Goal: Task Accomplishment & Management: Manage account settings

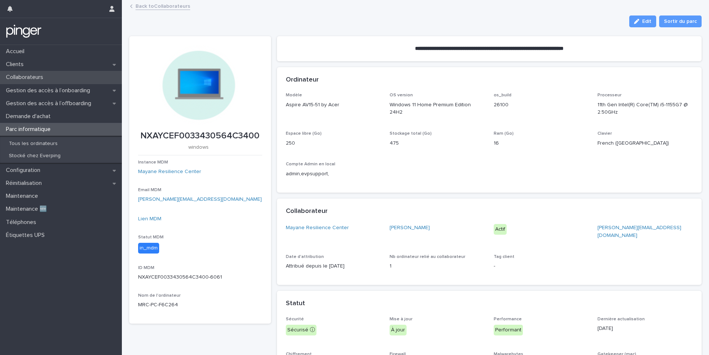
click at [21, 74] on p "Collaborateurs" at bounding box center [26, 77] width 46 height 7
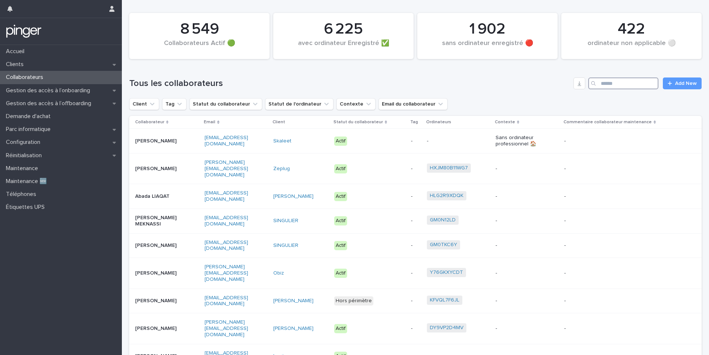
click at [615, 79] on input "Search" at bounding box center [623, 84] width 70 height 12
paste input "**********"
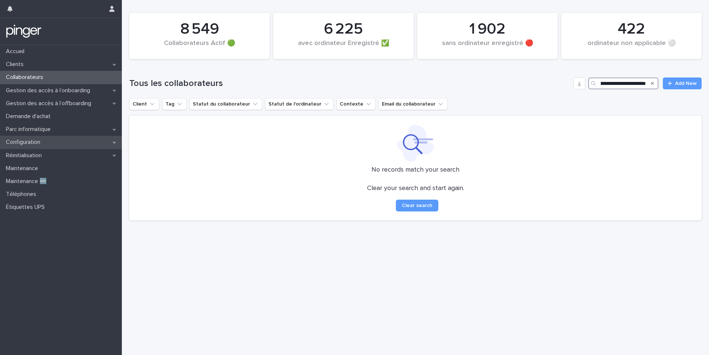
type input "**********"
click at [54, 145] on div "Configuration" at bounding box center [61, 142] width 122 height 13
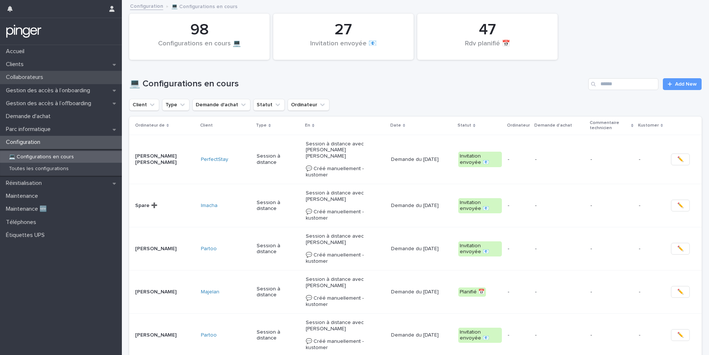
click at [44, 73] on div "Collaborateurs" at bounding box center [61, 77] width 122 height 13
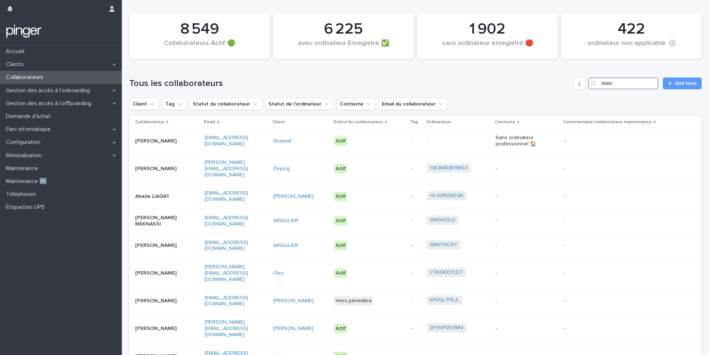
click at [611, 84] on input "Search" at bounding box center [623, 84] width 70 height 12
paste input "**********"
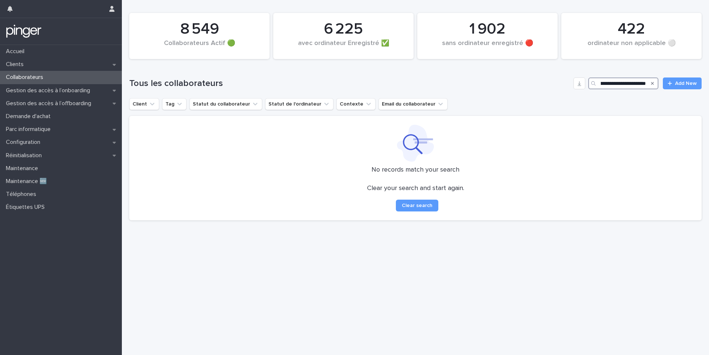
click at [605, 85] on input "**********" at bounding box center [623, 84] width 70 height 12
drag, startPoint x: 604, startPoint y: 85, endPoint x: 667, endPoint y: 83, distance: 63.2
click at [667, 83] on div "**********" at bounding box center [415, 84] width 572 height 12
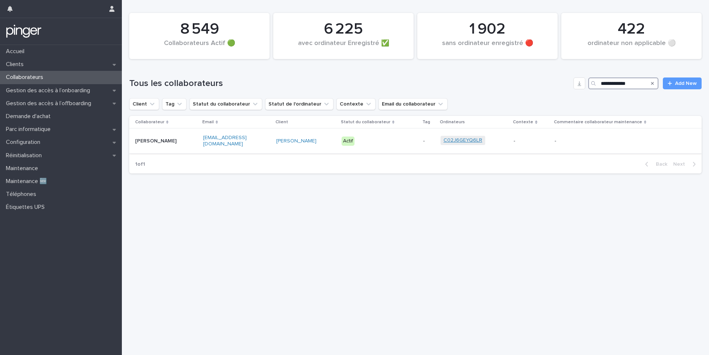
type input "**********"
click at [447, 138] on link "C02J6GEYQ6LR" at bounding box center [463, 140] width 39 height 6
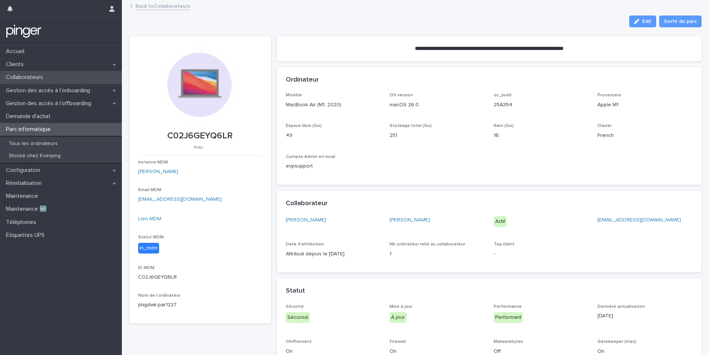
click at [54, 79] on div "Collaborateurs" at bounding box center [61, 77] width 122 height 13
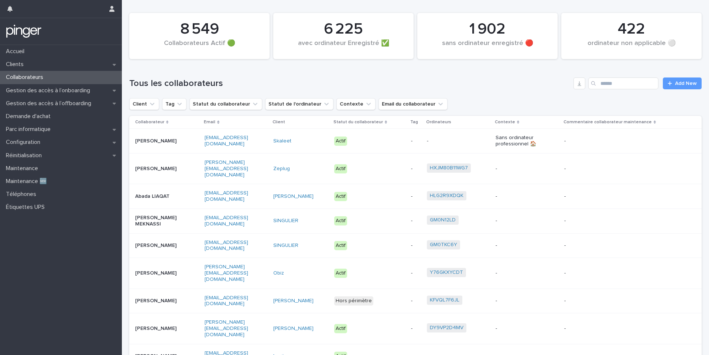
click at [614, 75] on div "Tous les collaborateurs Add New" at bounding box center [415, 80] width 572 height 35
click at [614, 80] on input "Search" at bounding box center [623, 84] width 70 height 12
paste input "**********"
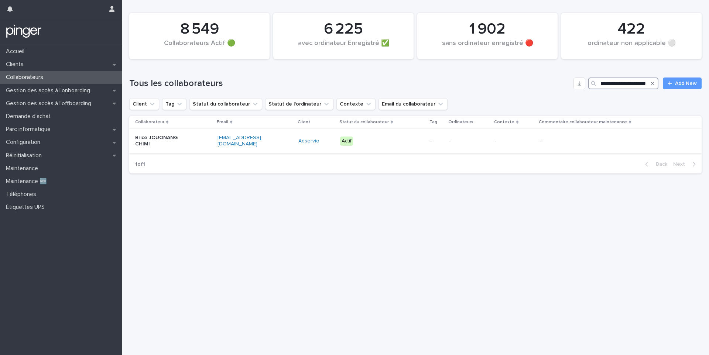
type input "**********"
click at [395, 147] on div "Actif" at bounding box center [382, 141] width 84 height 15
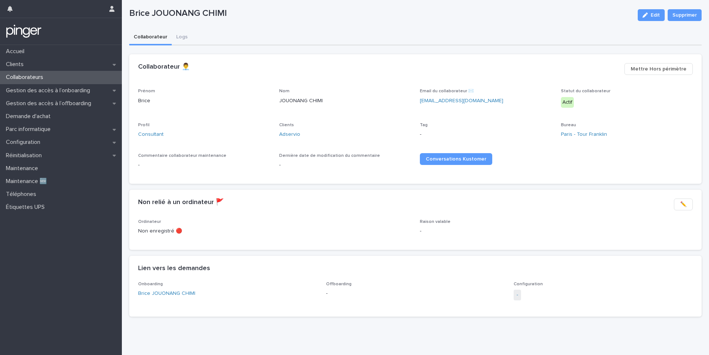
scroll to position [17, 0]
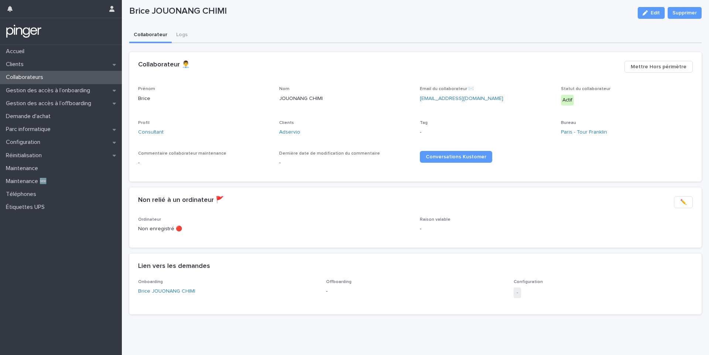
click at [519, 293] on span "-" at bounding box center [517, 293] width 7 height 11
click at [517, 293] on link "-" at bounding box center [517, 293] width 1 height 8
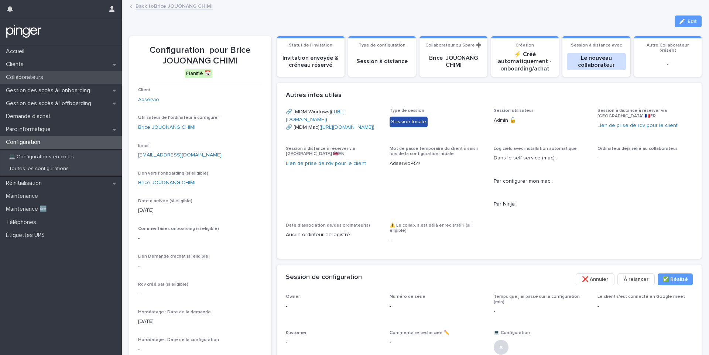
click at [41, 79] on p "Collaborateurs" at bounding box center [26, 77] width 46 height 7
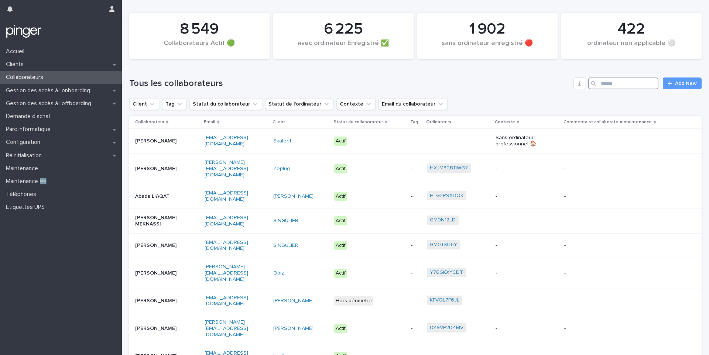
click at [608, 85] on input "Search" at bounding box center [623, 84] width 70 height 12
click at [57, 146] on div "Configuration" at bounding box center [61, 142] width 122 height 13
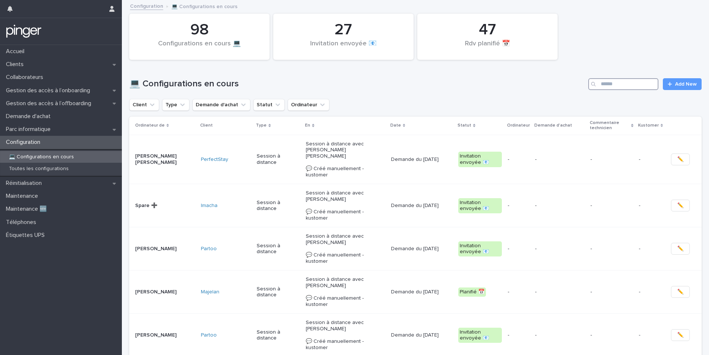
click at [619, 83] on input "Search" at bounding box center [623, 84] width 70 height 12
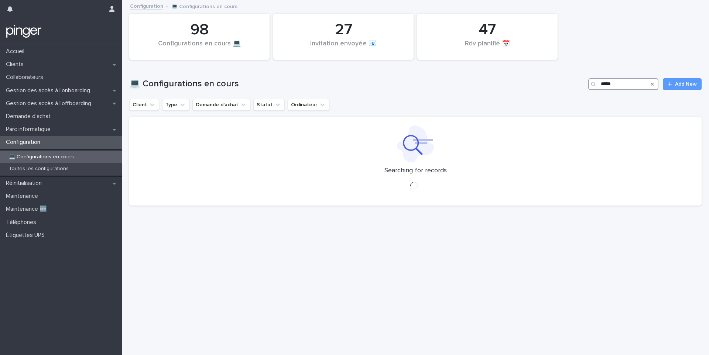
type input "******"
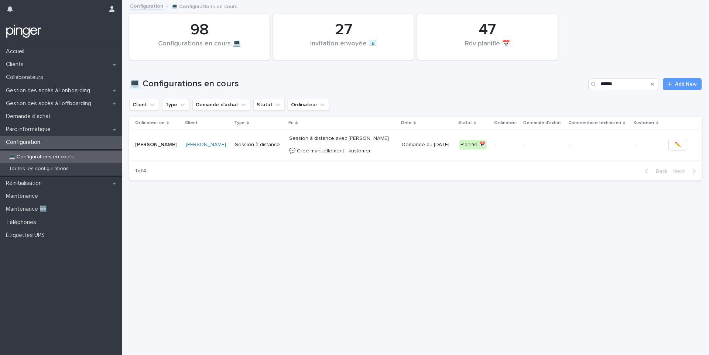
click at [296, 146] on p "Session à distance avec Jenaya WALLET 💬 Créé manuellement - kustomer" at bounding box center [342, 145] width 107 height 18
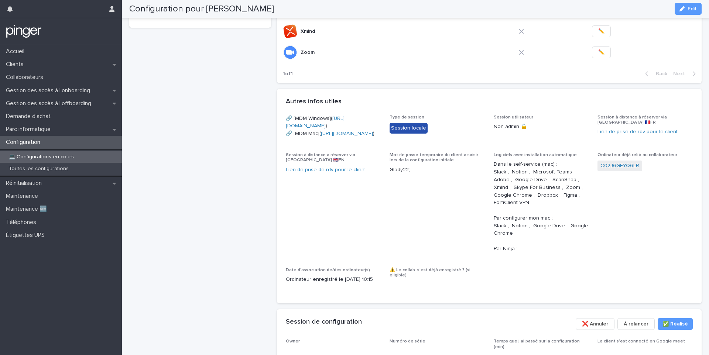
scroll to position [356, 0]
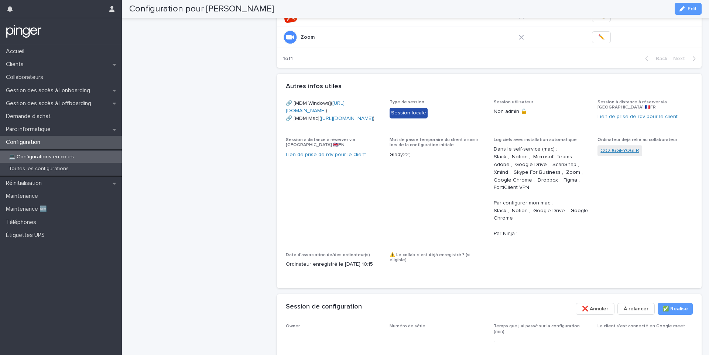
click at [619, 155] on link "C02J6GEYQ6LR" at bounding box center [620, 151] width 39 height 8
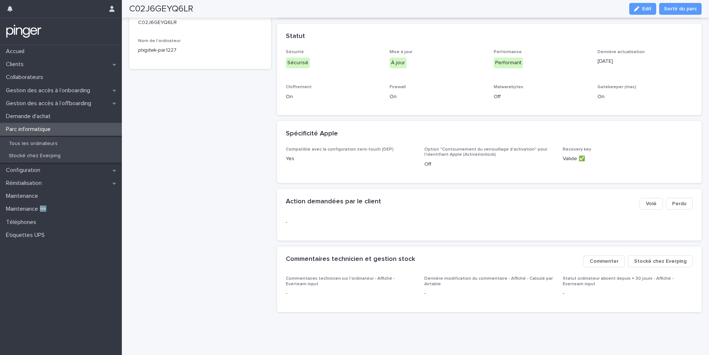
scroll to position [48, 0]
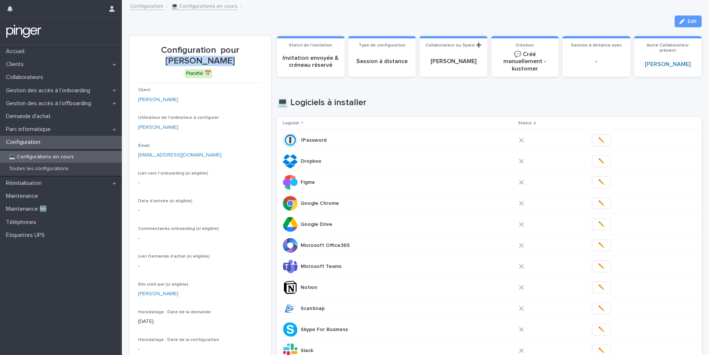
drag, startPoint x: 228, startPoint y: 59, endPoint x: 228, endPoint y: 50, distance: 8.9
click at [228, 50] on p "Configuration pour Jenaya WALLET" at bounding box center [200, 55] width 124 height 21
copy p "enaya WALLET"
click at [682, 23] on icon "button" at bounding box center [682, 21] width 5 height 5
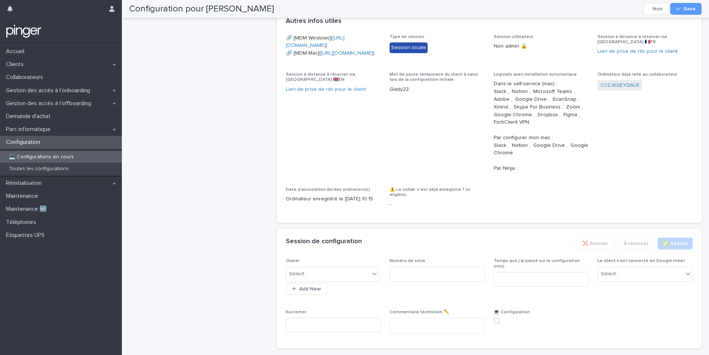
scroll to position [498, 0]
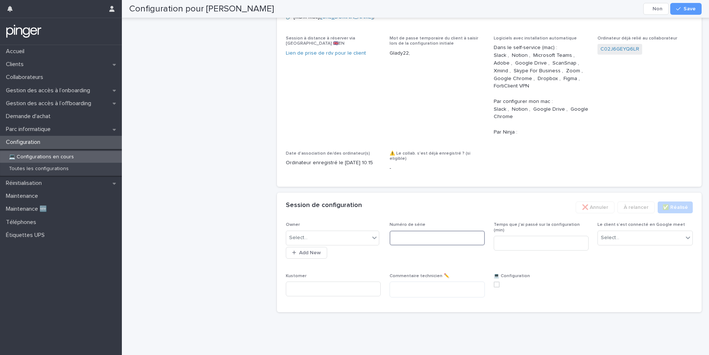
click at [413, 240] on input at bounding box center [437, 238] width 95 height 15
paste input "**********"
type input "**********"
click at [686, 5] on button "Save" at bounding box center [685, 9] width 31 height 12
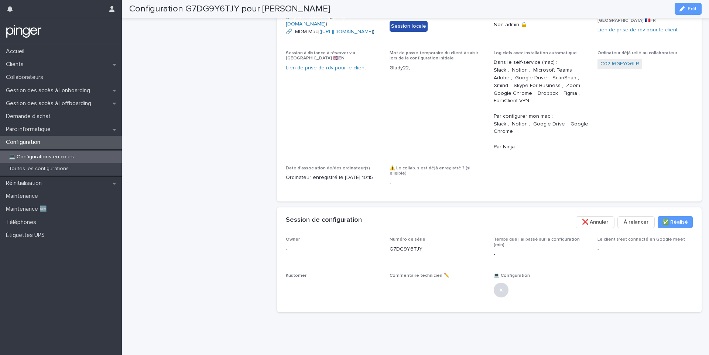
scroll to position [478, 0]
click at [67, 167] on p "Toutes les configurations" at bounding box center [39, 169] width 72 height 6
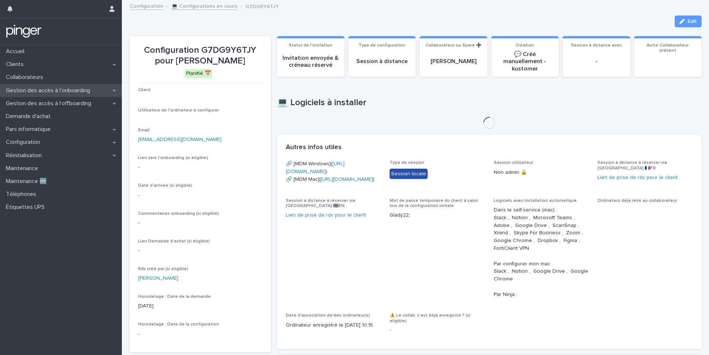
click at [54, 88] on p "Gestion des accès à l’onboarding" at bounding box center [49, 90] width 93 height 7
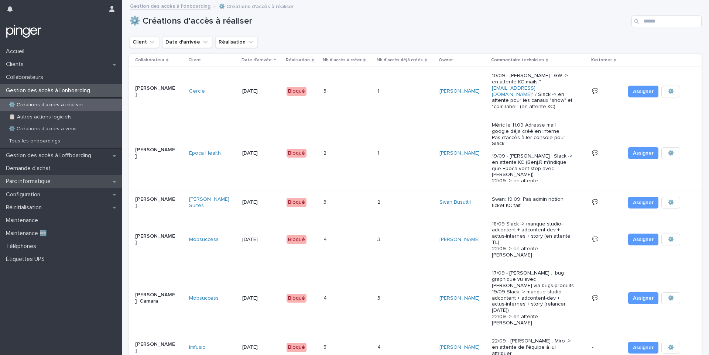
click at [58, 183] on div "Parc informatique" at bounding box center [61, 181] width 122 height 13
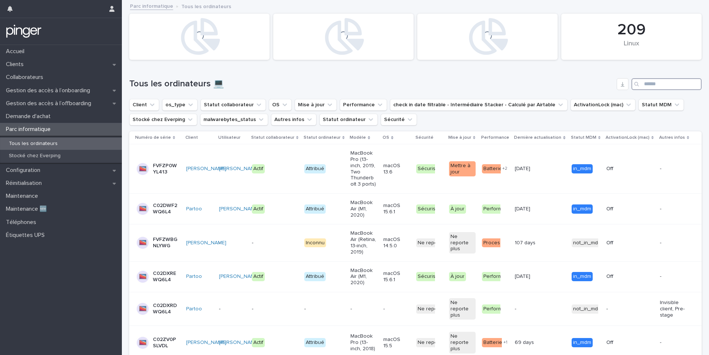
click at [647, 83] on input "Search" at bounding box center [667, 84] width 70 height 12
paste input "**********"
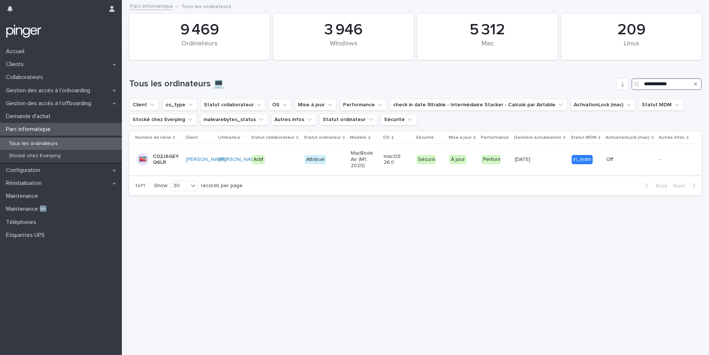
type input "**********"
click at [403, 161] on div "macOS 26.0" at bounding box center [397, 160] width 27 height 18
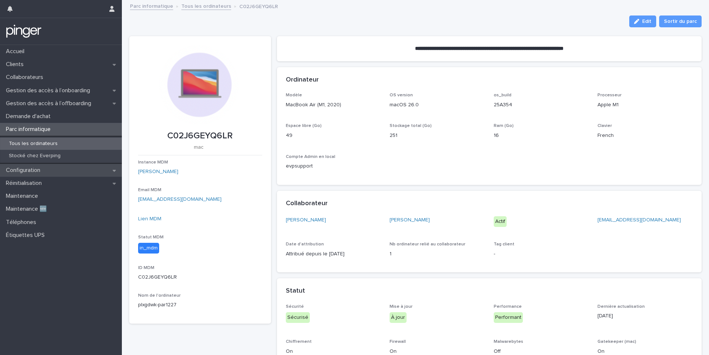
click at [84, 171] on div "Configuration" at bounding box center [61, 170] width 122 height 13
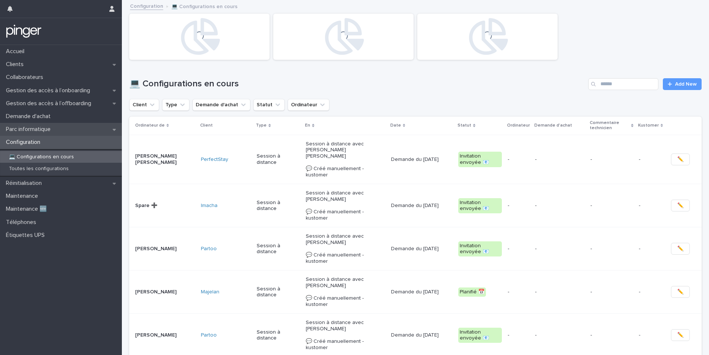
click at [58, 128] on div "Parc informatique" at bounding box center [61, 129] width 122 height 13
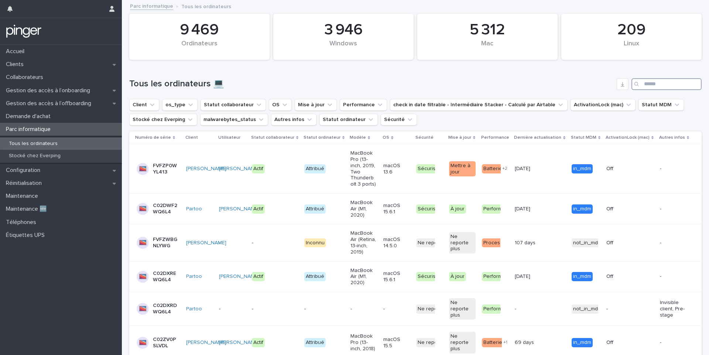
click at [653, 85] on input "Search" at bounding box center [667, 84] width 70 height 12
paste input "**********"
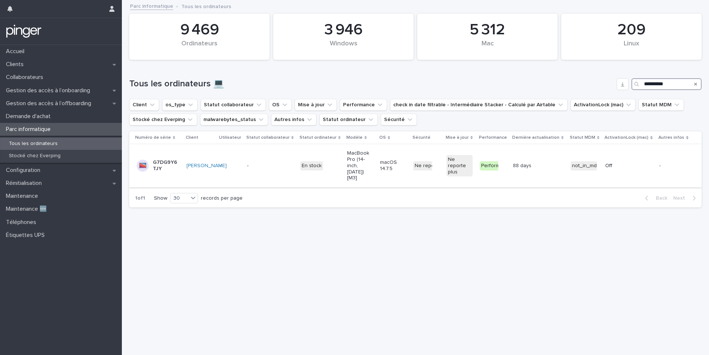
type input "**********"
click at [434, 162] on div "Ne reporte plus + 0" at bounding box center [426, 165] width 27 height 15
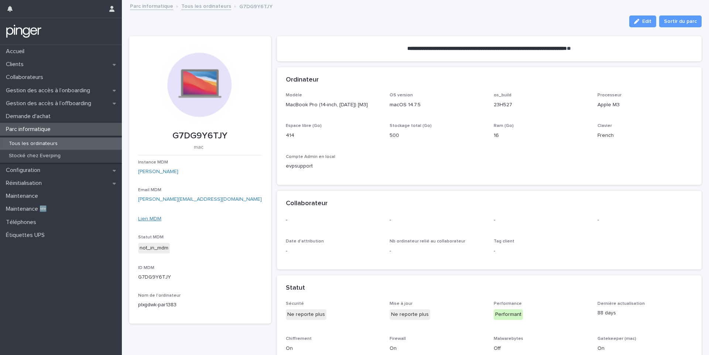
click at [155, 217] on link "Lien MDM" at bounding box center [149, 218] width 23 height 5
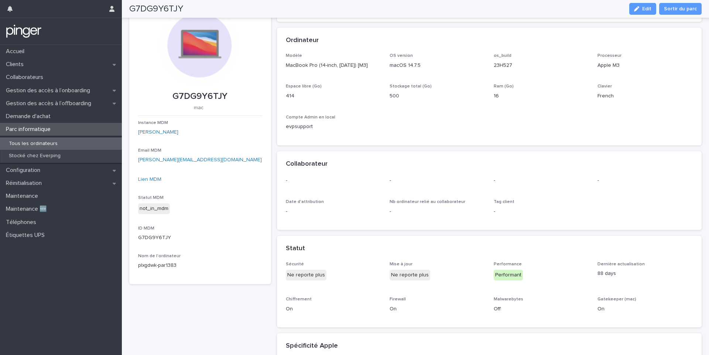
scroll to position [27, 0]
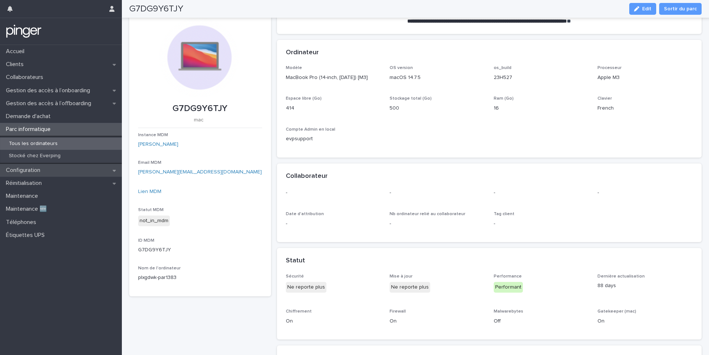
click at [28, 172] on p "Configuration" at bounding box center [24, 170] width 43 height 7
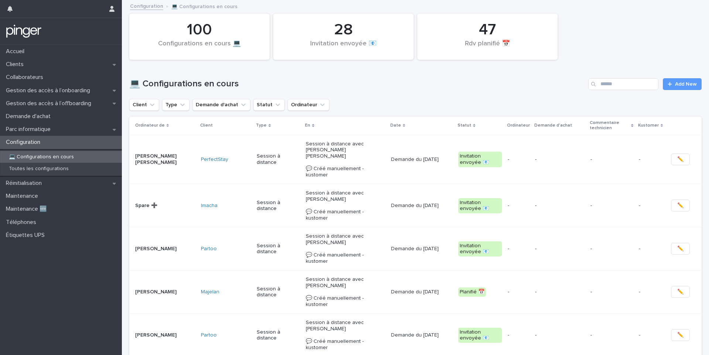
click at [617, 95] on div "💻 Configurations en cours Add New" at bounding box center [415, 81] width 572 height 35
click at [620, 89] on input "Search" at bounding box center [623, 84] width 70 height 12
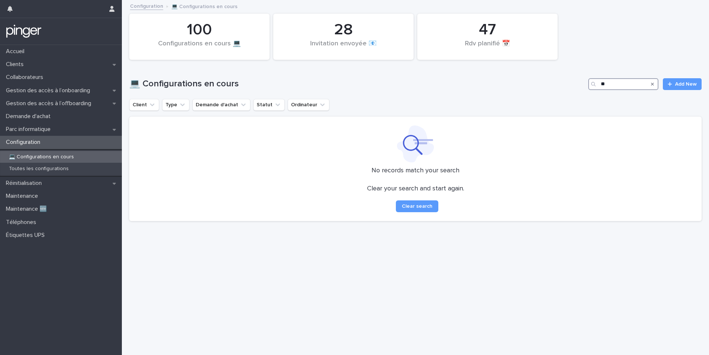
type input "*"
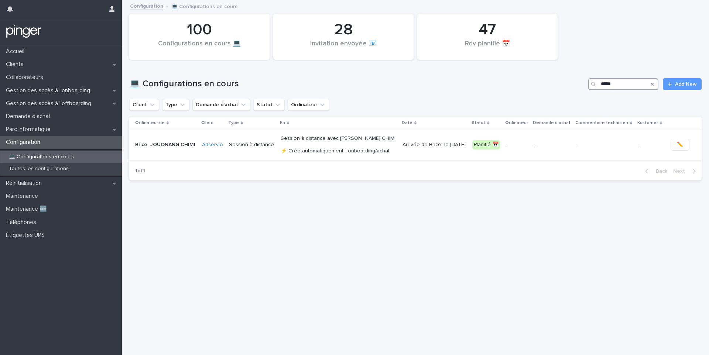
type input "*****"
click at [296, 148] on p "Session à distance avec Brice JOUONANG CHIMI ⚡ Créé automatiquement - onboardin…" at bounding box center [339, 145] width 116 height 18
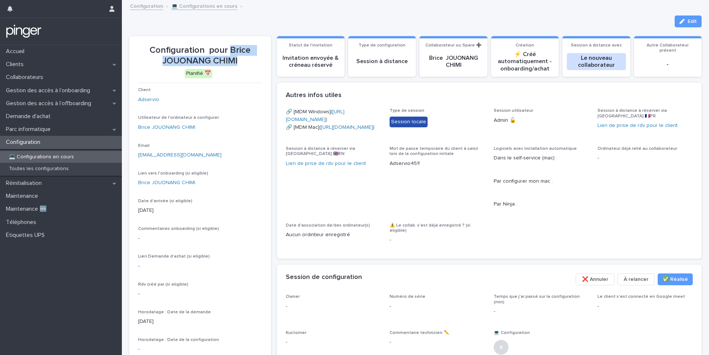
drag, startPoint x: 240, startPoint y: 61, endPoint x: 231, endPoint y: 52, distance: 12.8
click at [231, 52] on p "Configuration pour Brice JOUONANG CHIMI" at bounding box center [200, 55] width 124 height 21
copy p "Brice JOUONANG CHIMI"
click at [237, 57] on p "Configuration pour Brice JOUONANG CHIMI" at bounding box center [200, 55] width 124 height 21
drag, startPoint x: 230, startPoint y: 51, endPoint x: 244, endPoint y: 59, distance: 16.5
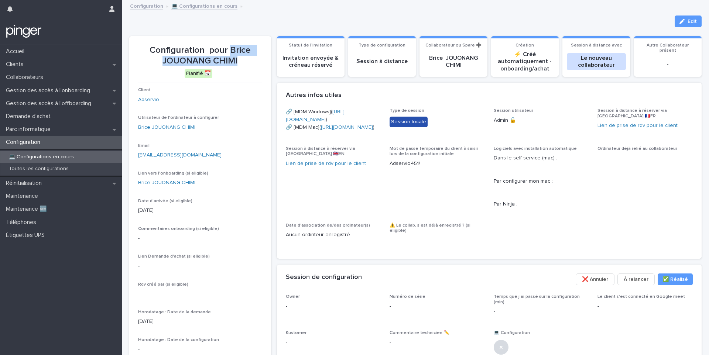
click at [244, 59] on p "Configuration pour Brice JOUONANG CHIMI" at bounding box center [200, 55] width 124 height 21
copy p "Brice JOUONANG CHIMI"
click at [150, 101] on link "Adservio" at bounding box center [148, 100] width 21 height 8
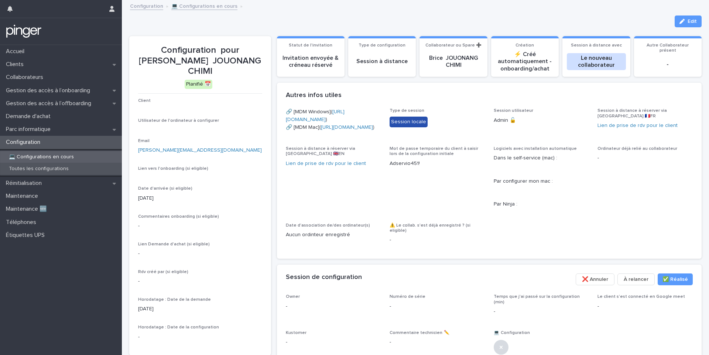
click at [39, 170] on p "Toutes les configurations" at bounding box center [39, 169] width 72 height 6
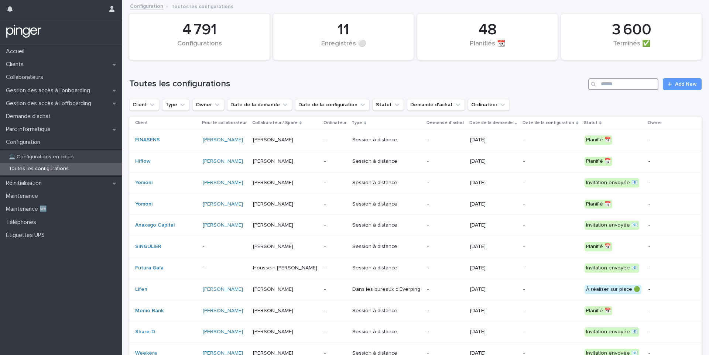
click at [602, 86] on input "Search" at bounding box center [623, 84] width 70 height 12
click at [610, 86] on input "Search" at bounding box center [623, 84] width 70 height 12
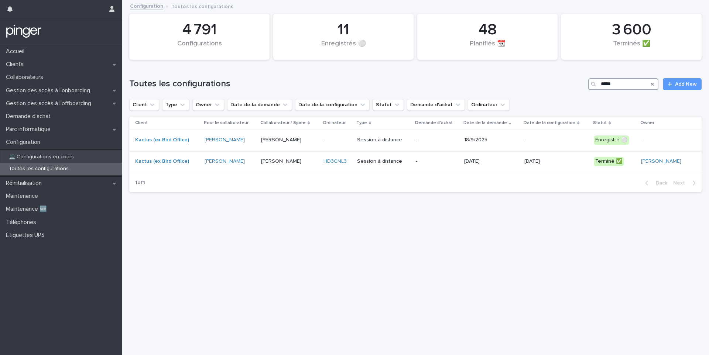
type input "*****"
click at [373, 145] on div "Session à distance" at bounding box center [383, 140] width 53 height 12
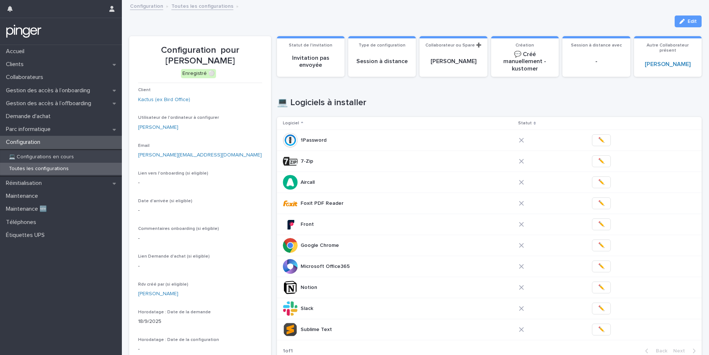
drag, startPoint x: 220, startPoint y: 63, endPoint x: 229, endPoint y: 53, distance: 13.9
click at [229, 53] on p "Configuration pour Chloé Serrurier" at bounding box center [200, 55] width 124 height 21
copy p "Chloé Serrurier"
click at [682, 24] on button "Edit" at bounding box center [688, 22] width 27 height 12
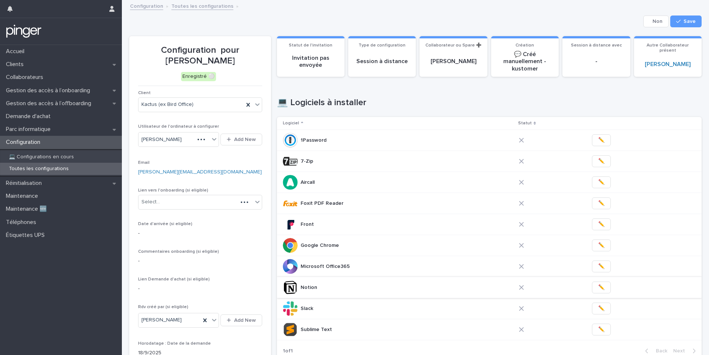
scroll to position [450, 0]
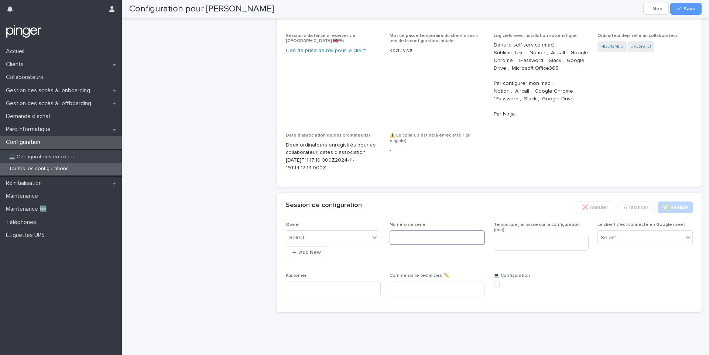
click at [442, 237] on input at bounding box center [437, 237] width 95 height 15
paste input "*******"
type input "*******"
click at [687, 8] on span "Save" at bounding box center [690, 8] width 12 height 5
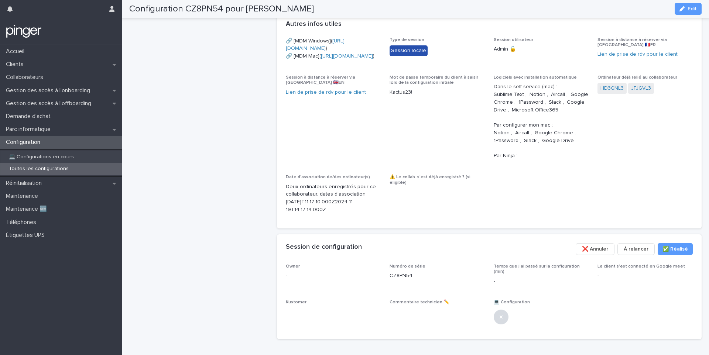
scroll to position [340, 0]
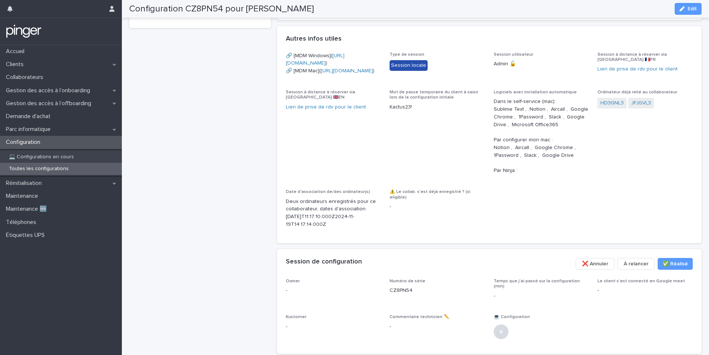
click at [404, 111] on p "Kactus23!" at bounding box center [437, 107] width 95 height 8
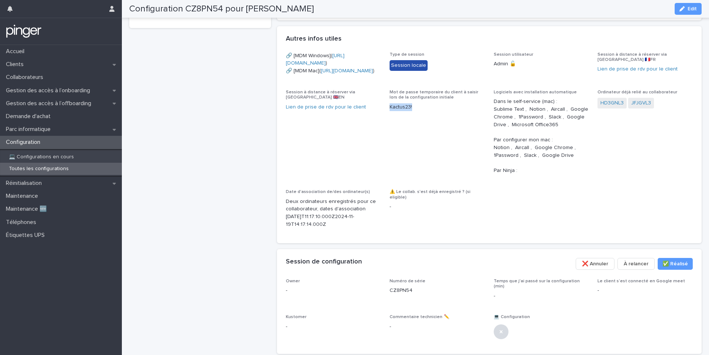
copy p "Kactus23!"
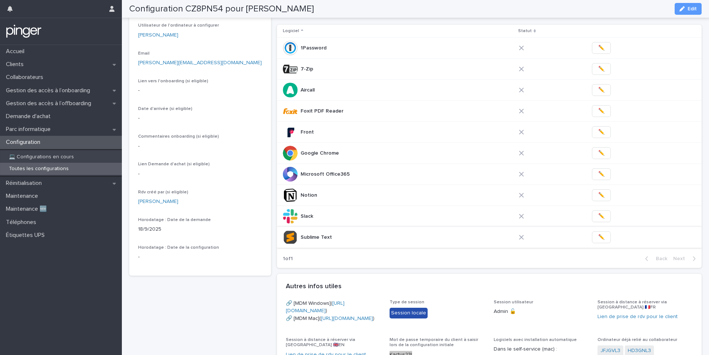
scroll to position [165, 0]
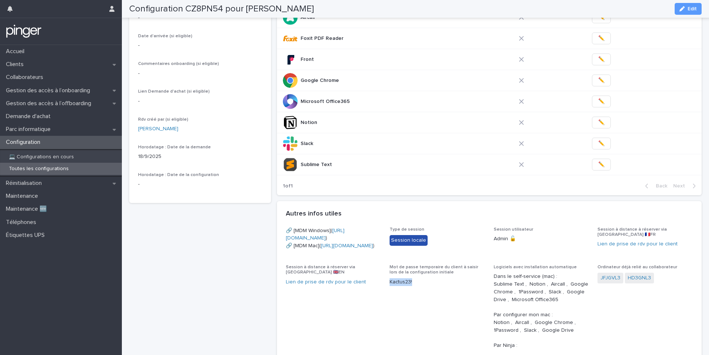
copy link "https://eu.ninjarmm.com/agent/installer/8bdb779d-9135-4744-8c86-808590f11444/10…"
click at [571, 9] on div "Configuration CZ8PN54 pour Chloé Serrurier Edit" at bounding box center [415, 9] width 572 height 18
click at [546, 5] on div "Configuration CZ8PN54 pour Chloé Serrurier Edit" at bounding box center [415, 9] width 572 height 18
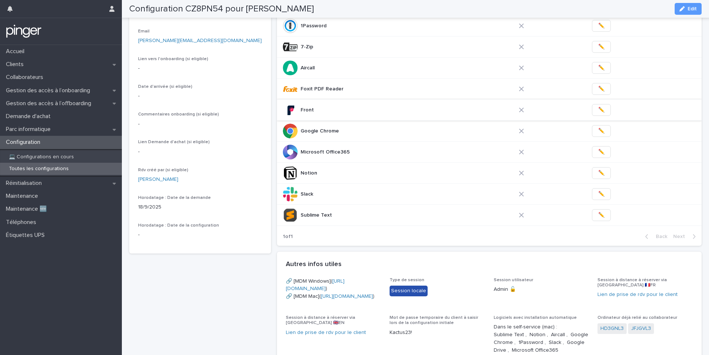
scroll to position [0, 0]
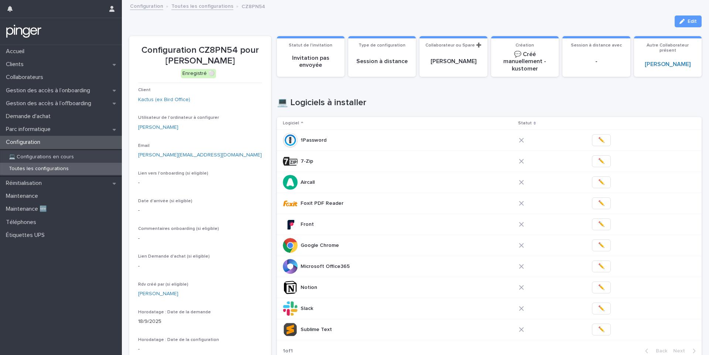
click at [224, 52] on p "Configuration CZ8PN54 pour Chloé Serrurier" at bounding box center [200, 55] width 124 height 21
copy p "CZ8PN54"
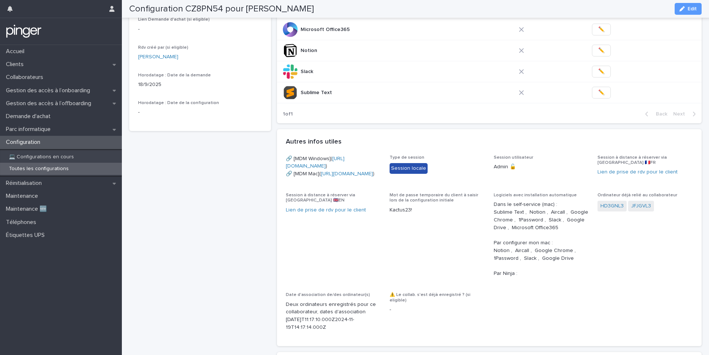
scroll to position [237, 0]
copy link "https://eu.ninjarmm.com/agent/installer/8bdb779d-9135-4744-8c86-808590f11444/10…"
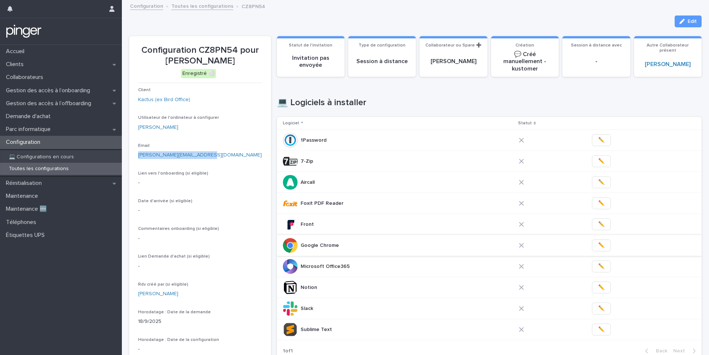
click at [598, 245] on span "✏️" at bounding box center [601, 245] width 6 height 7
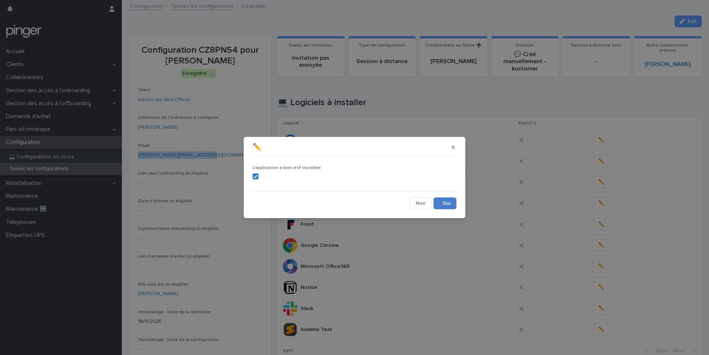
click at [450, 205] on button "Save" at bounding box center [445, 204] width 23 height 12
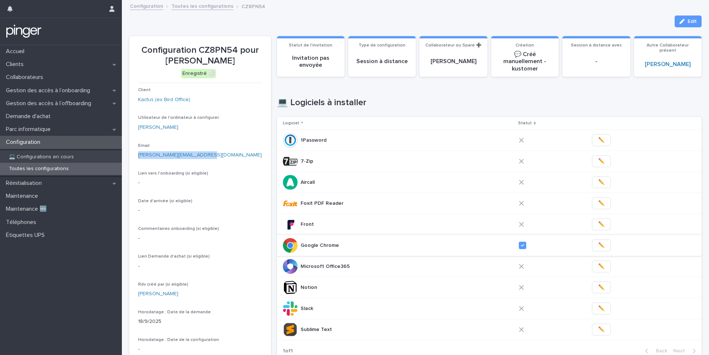
scroll to position [17, 0]
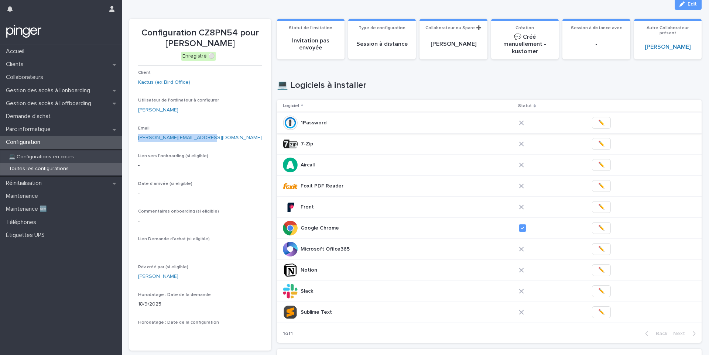
click at [598, 126] on span "✏️" at bounding box center [601, 122] width 6 height 7
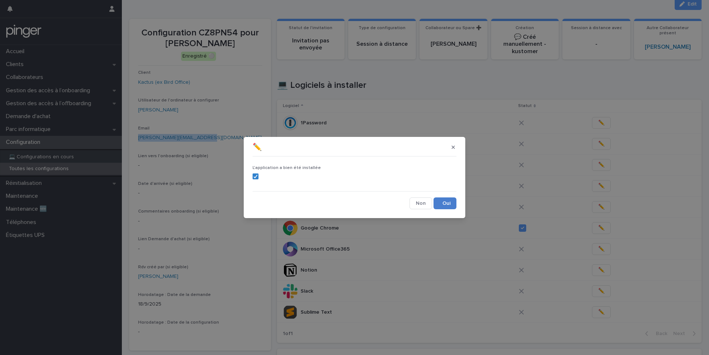
click at [441, 204] on button "Save" at bounding box center [445, 204] width 23 height 12
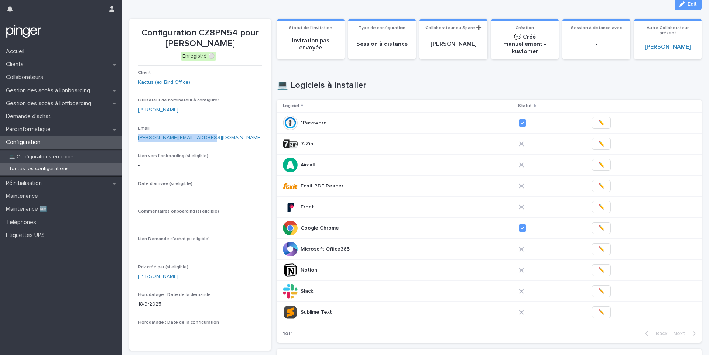
click at [601, 145] on button "✏️" at bounding box center [601, 144] width 19 height 12
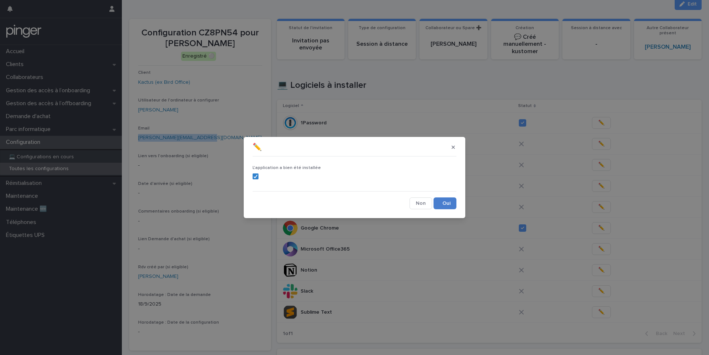
click at [444, 202] on button "Save" at bounding box center [445, 204] width 23 height 12
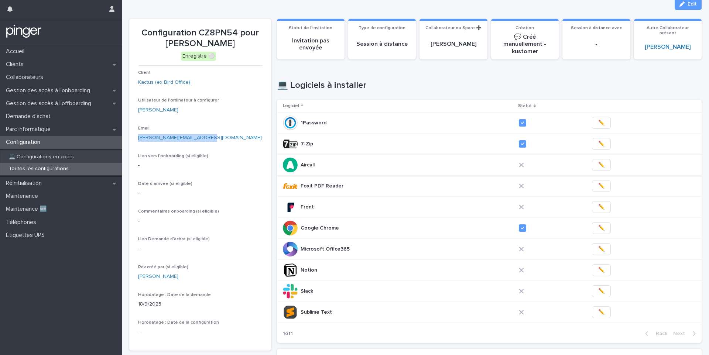
click at [592, 165] on button "✏️" at bounding box center [601, 165] width 19 height 12
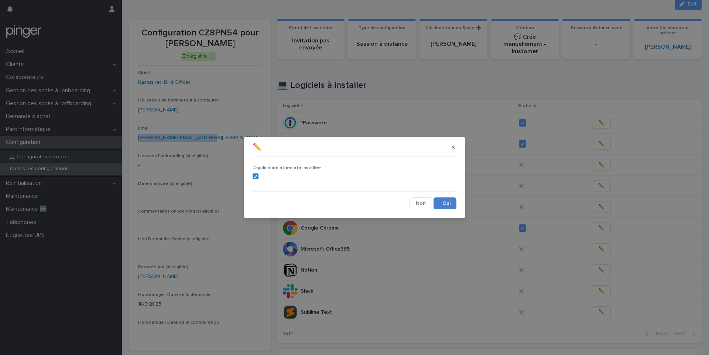
click at [452, 206] on button "Save" at bounding box center [445, 204] width 23 height 12
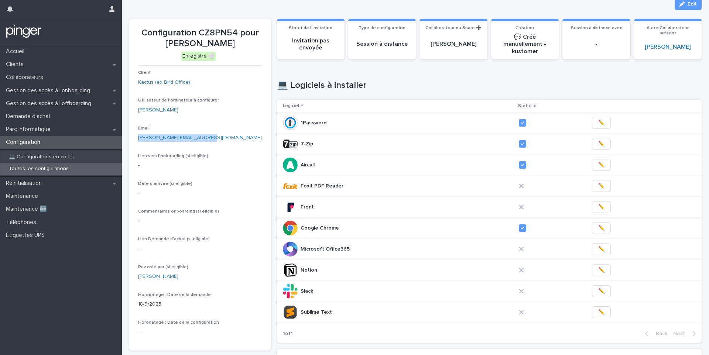
click at [598, 206] on span "✏️" at bounding box center [601, 206] width 6 height 7
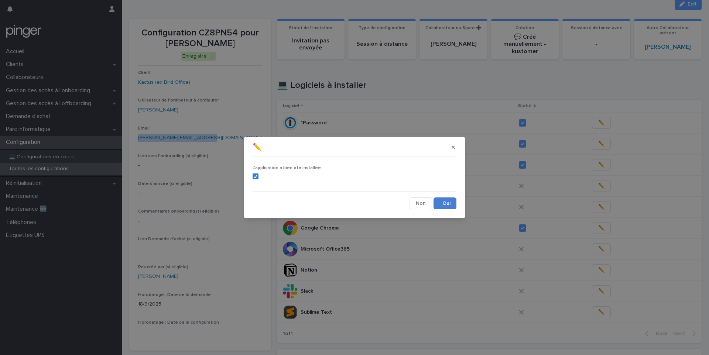
click at [445, 201] on button "Save" at bounding box center [445, 204] width 23 height 12
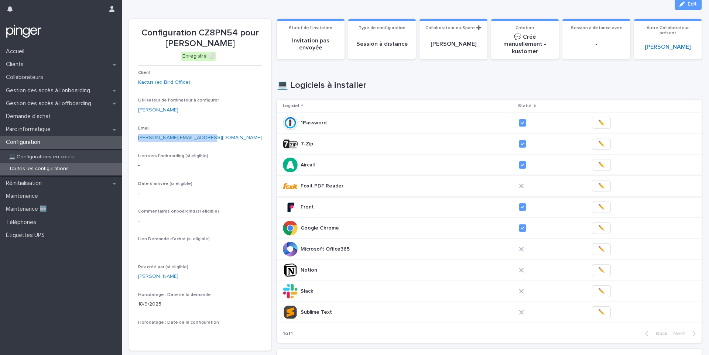
click at [598, 188] on span "✏️" at bounding box center [601, 185] width 6 height 7
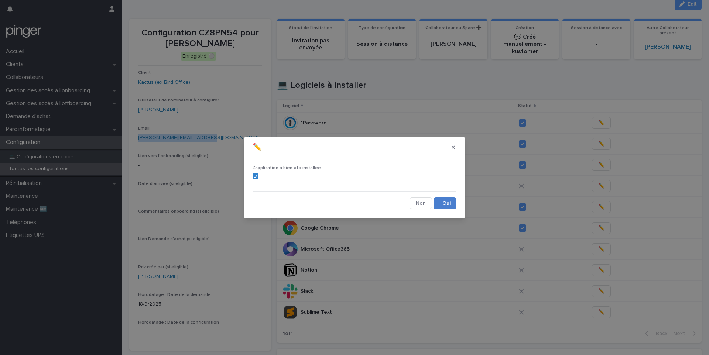
click at [442, 203] on button "Save" at bounding box center [445, 204] width 23 height 12
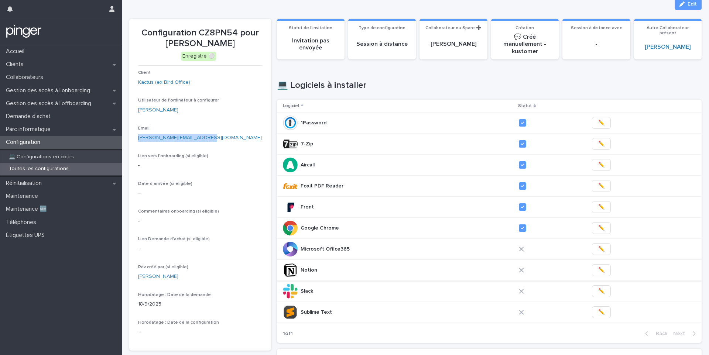
click at [598, 270] on span "✏️" at bounding box center [601, 270] width 6 height 7
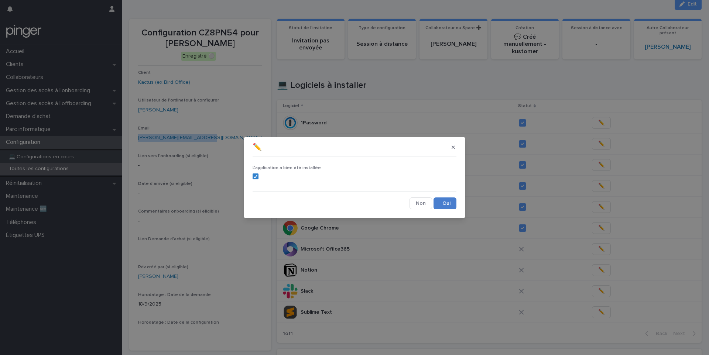
click at [442, 199] on button "Save" at bounding box center [445, 204] width 23 height 12
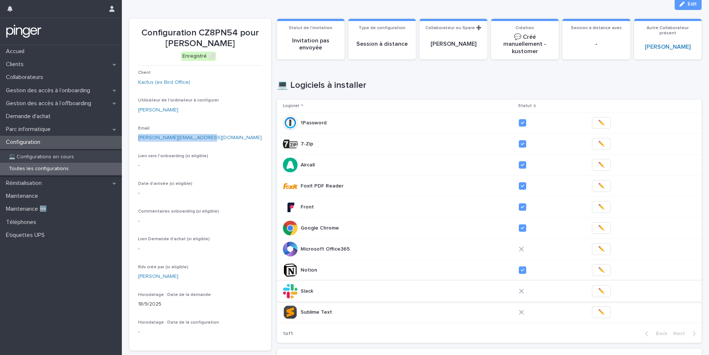
click at [598, 289] on span "✏️" at bounding box center [601, 291] width 6 height 7
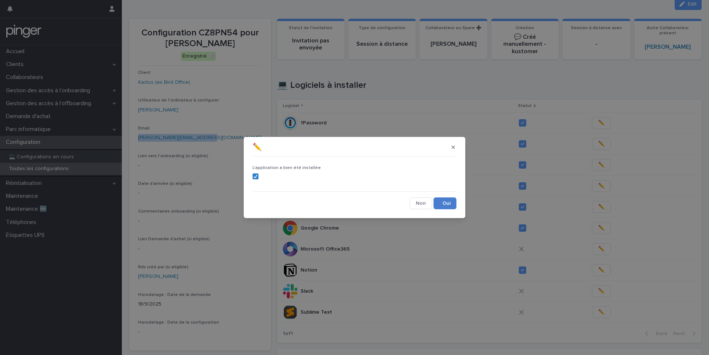
click at [445, 202] on button "Save" at bounding box center [445, 204] width 23 height 12
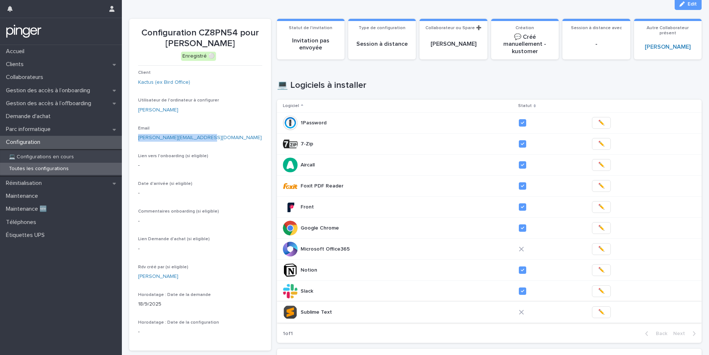
click at [598, 315] on span "✏️" at bounding box center [601, 312] width 6 height 7
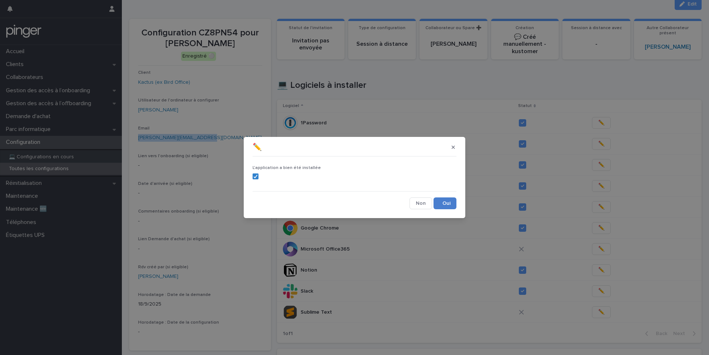
click at [446, 205] on button "Save" at bounding box center [445, 204] width 23 height 12
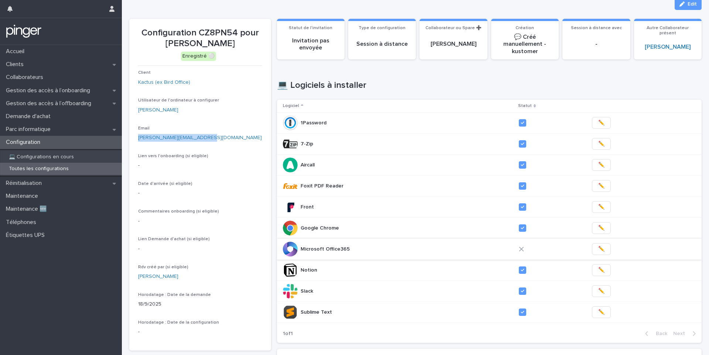
click at [598, 251] on span "✏️" at bounding box center [601, 249] width 6 height 7
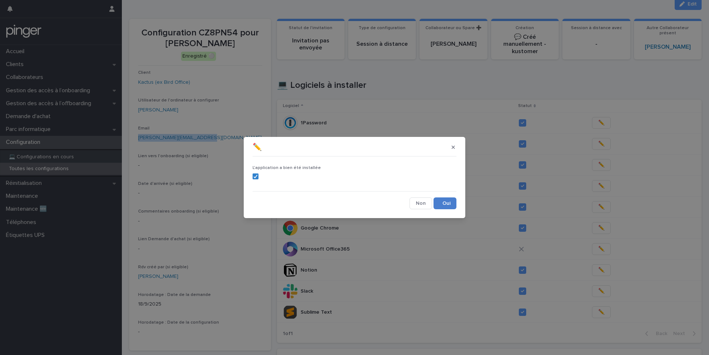
click at [445, 202] on button "Save" at bounding box center [445, 204] width 23 height 12
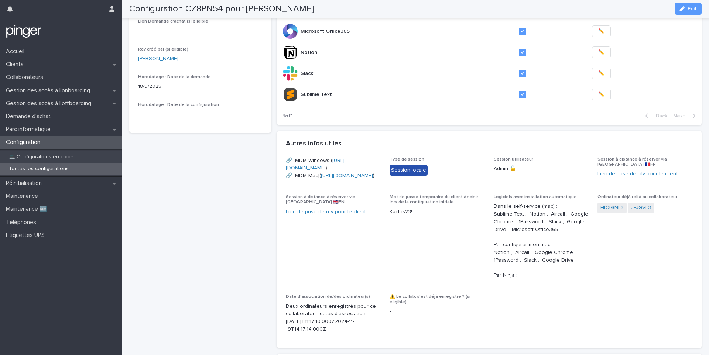
scroll to position [0, 0]
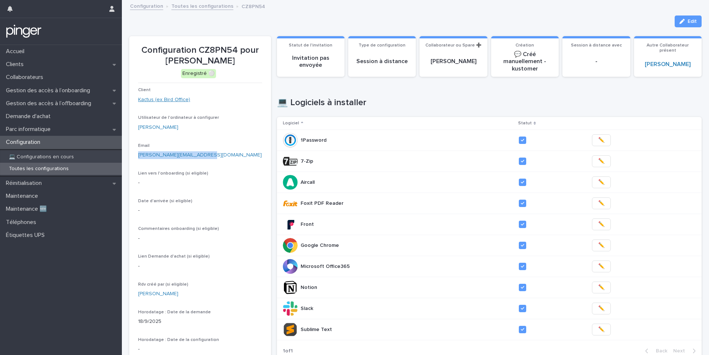
click at [164, 103] on link "Kactus (ex Bird Office)" at bounding box center [164, 100] width 52 height 8
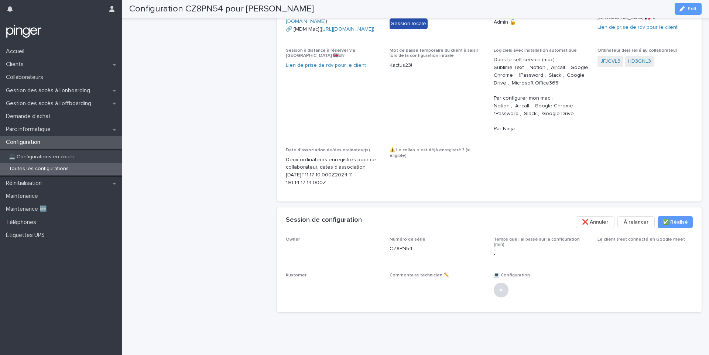
scroll to position [430, 0]
click at [697, 9] on span "Edit" at bounding box center [692, 8] width 9 height 5
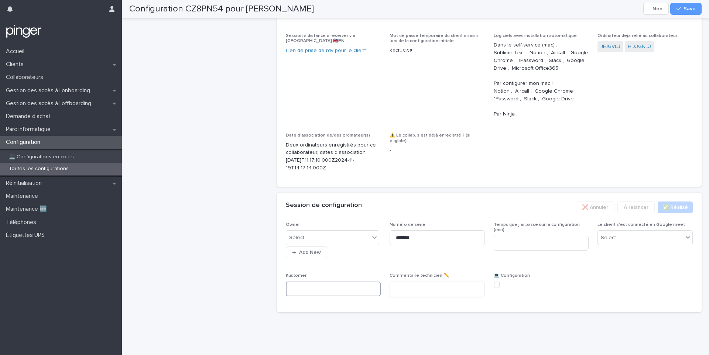
click at [347, 297] on input at bounding box center [333, 289] width 95 height 15
paste input "**********"
type input "**********"
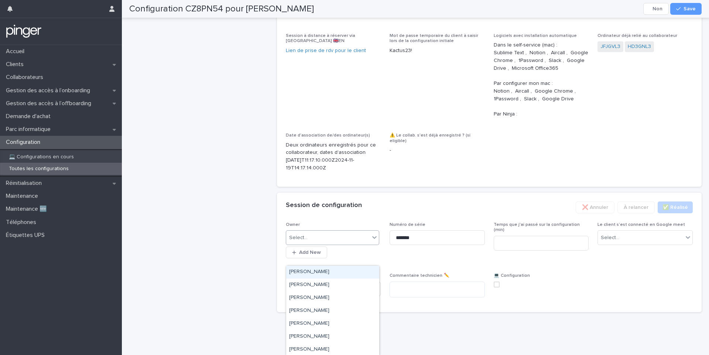
click at [354, 244] on div "Select..." at bounding box center [328, 238] width 84 height 12
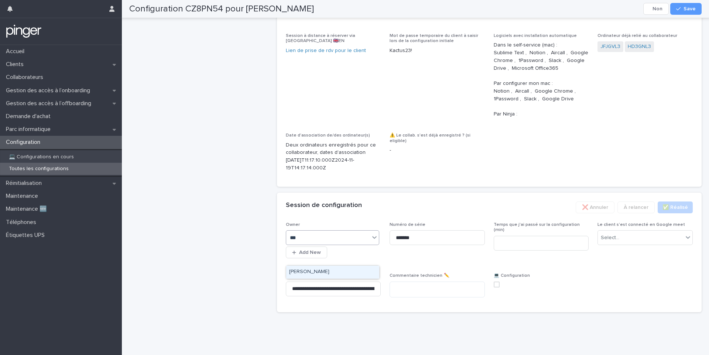
type input "****"
click at [337, 274] on div "Mewen Joret" at bounding box center [332, 272] width 93 height 13
click at [511, 251] on input at bounding box center [541, 243] width 95 height 15
type input "**"
click at [617, 242] on div "Select..." at bounding box center [610, 238] width 18 height 8
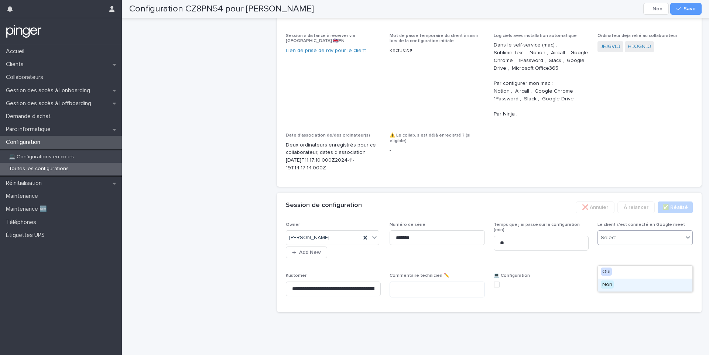
click at [603, 284] on span "Non" at bounding box center [607, 285] width 13 height 8
click at [498, 288] on span at bounding box center [497, 285] width 6 height 6
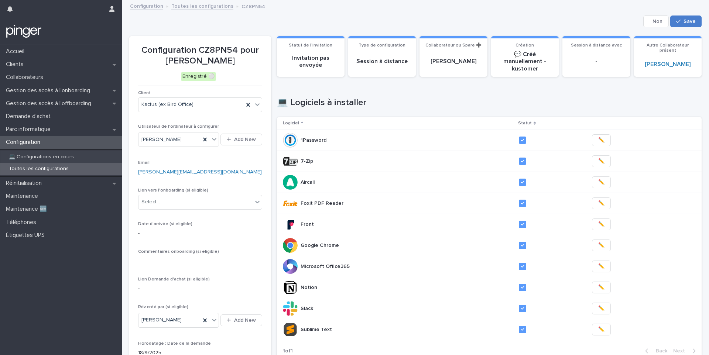
click at [688, 23] on span "Save" at bounding box center [690, 21] width 12 height 5
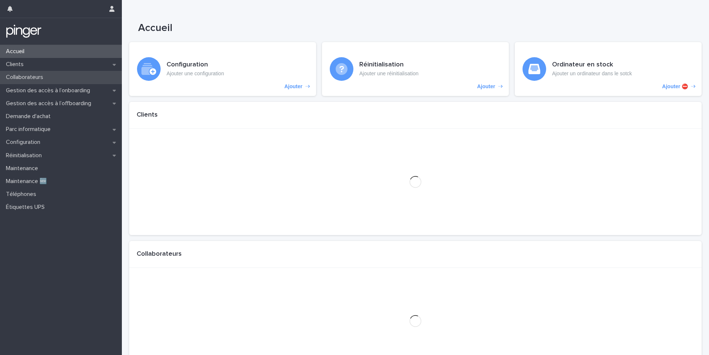
click at [34, 79] on p "Collaborateurs" at bounding box center [26, 77] width 46 height 7
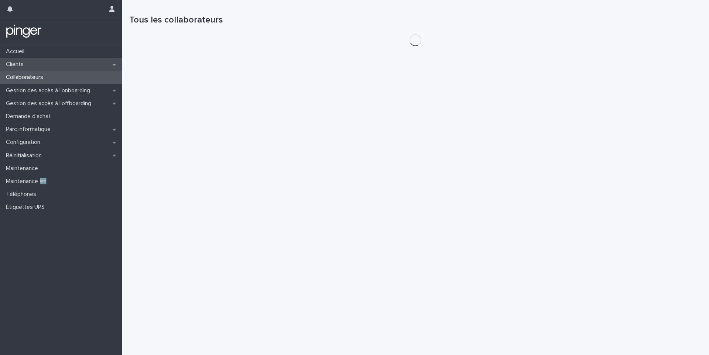
click at [104, 68] on div "Clients" at bounding box center [61, 64] width 122 height 13
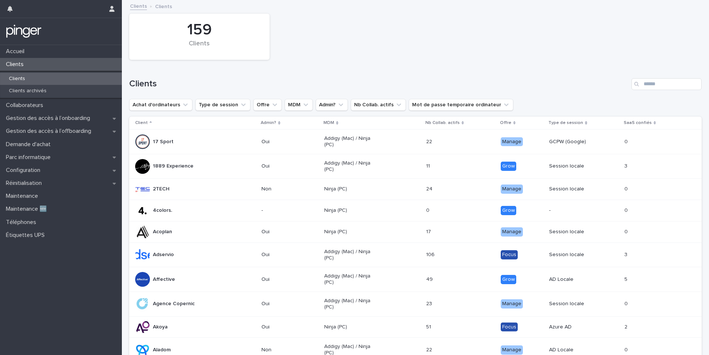
click at [237, 282] on div "Affective" at bounding box center [195, 279] width 120 height 15
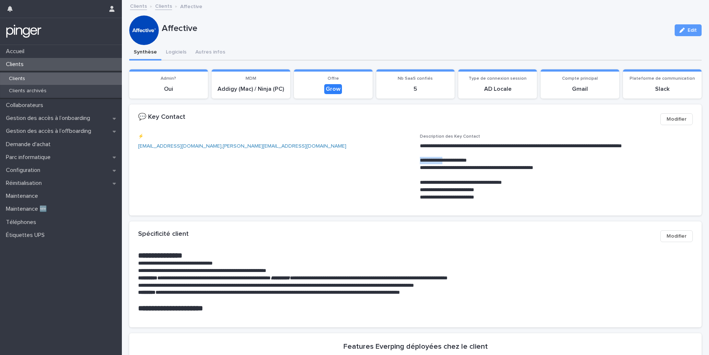
drag, startPoint x: 416, startPoint y: 161, endPoint x: 457, endPoint y: 161, distance: 41.4
click at [457, 161] on div "**********" at bounding box center [415, 170] width 555 height 73
copy p "**********"
